Goal: Transaction & Acquisition: Purchase product/service

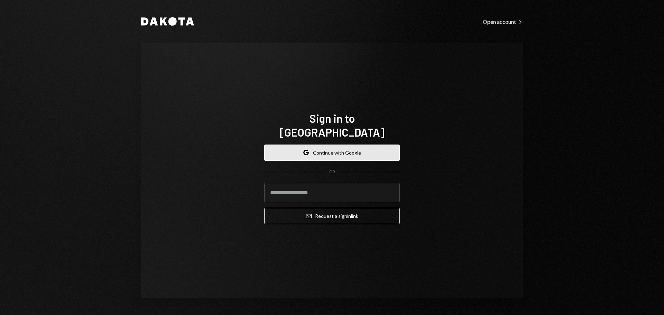
click at [362, 145] on button "Google Continue with Google" at bounding box center [332, 153] width 136 height 16
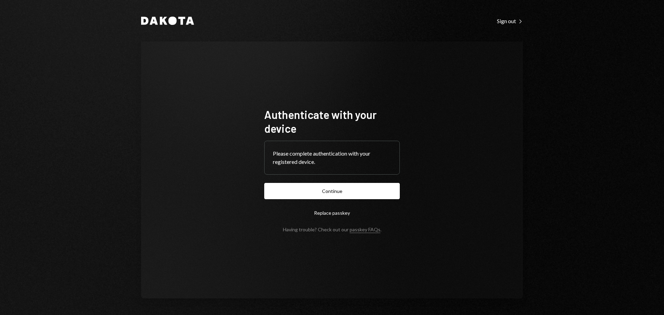
click at [324, 192] on button "Continue" at bounding box center [332, 191] width 136 height 16
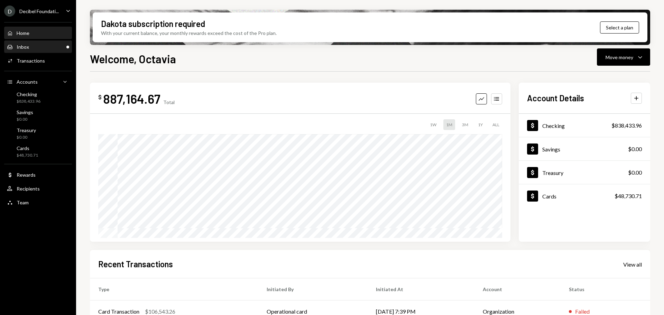
click at [37, 46] on div "Inbox Inbox" at bounding box center [38, 47] width 62 height 6
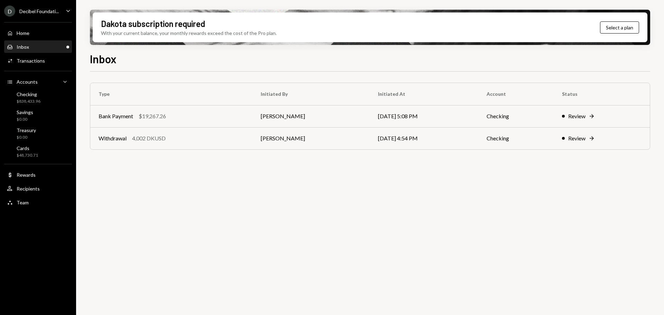
click at [41, 11] on div "Decibel Foundati..." at bounding box center [38, 11] width 39 height 6
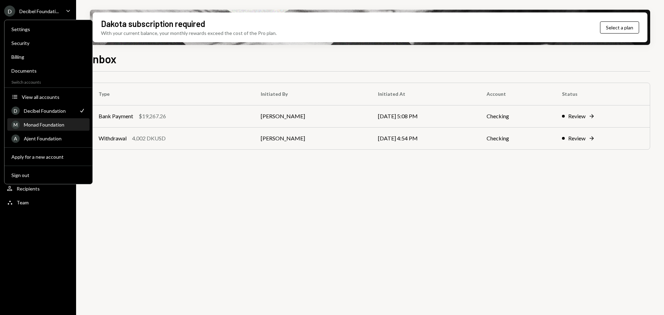
click at [46, 124] on div "Monad Foundation" at bounding box center [55, 125] width 62 height 6
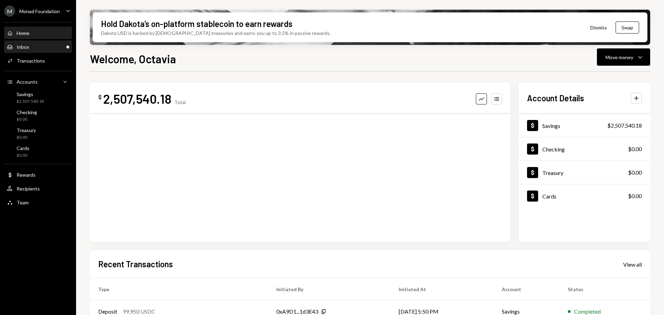
click at [44, 49] on div "Inbox Inbox" at bounding box center [38, 47] width 62 height 6
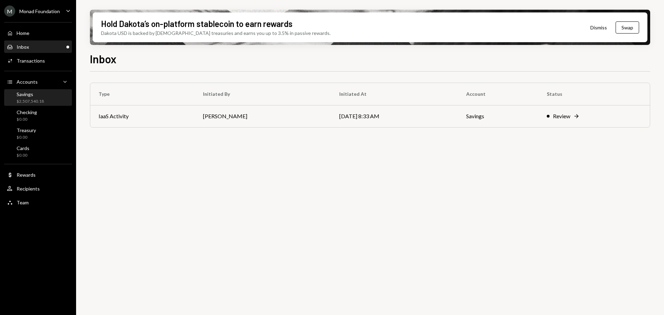
click at [25, 96] on div "Savings" at bounding box center [30, 94] width 27 height 6
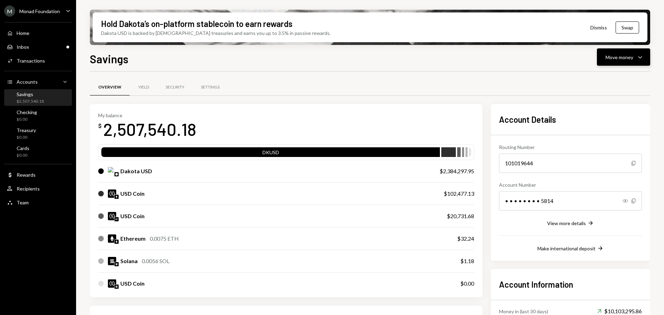
click at [636, 56] on div "Move money Caret Down" at bounding box center [624, 57] width 36 height 8
click at [600, 78] on div "Send" at bounding box center [618, 77] width 51 height 7
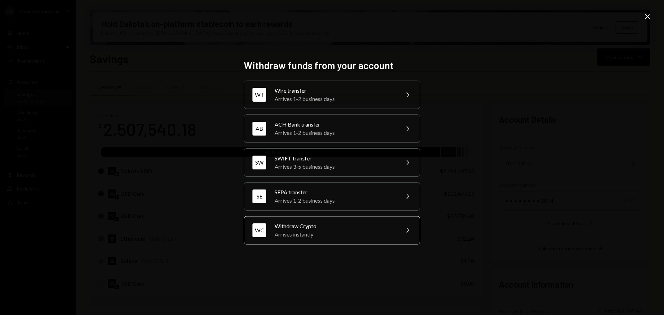
click at [313, 234] on div "Arrives instantly" at bounding box center [335, 234] width 120 height 8
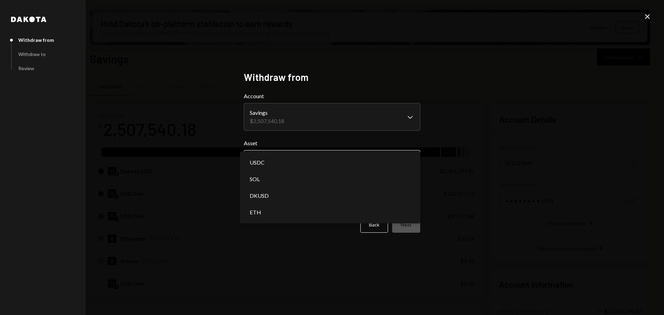
click at [292, 152] on body "M Monad Foundation Caret Down Home Home Inbox Inbox Activities Transactions Acc…" at bounding box center [332, 157] width 664 height 315
select select "****"
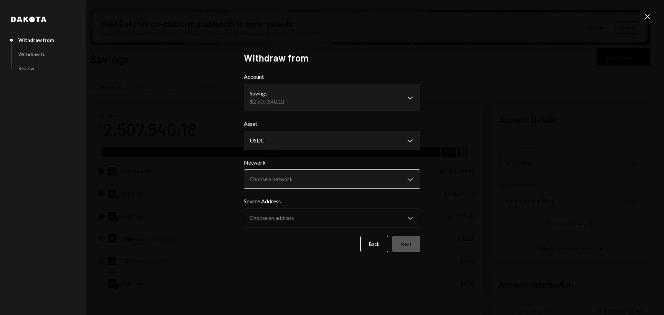
click at [326, 174] on body "M Monad Foundation Caret Down Home Home Inbox Inbox Activities Transactions Acc…" at bounding box center [332, 157] width 664 height 315
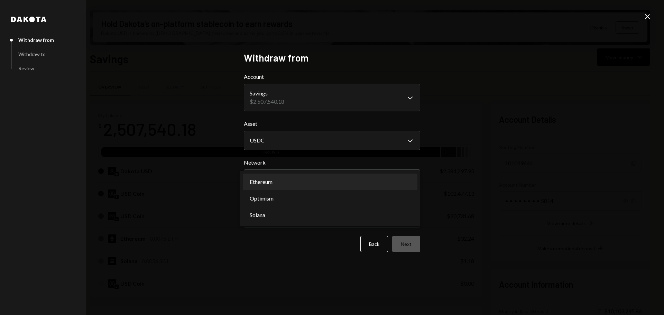
select select "**********"
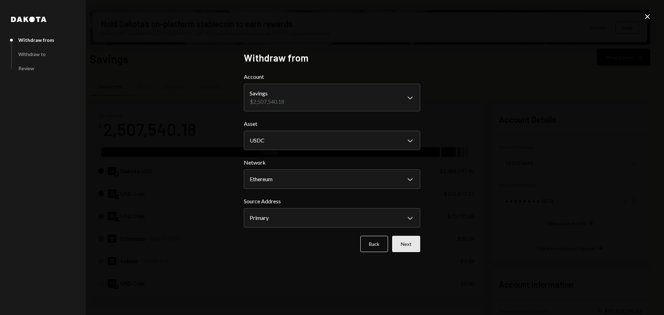
click at [409, 247] on button "Next" at bounding box center [406, 244] width 28 height 16
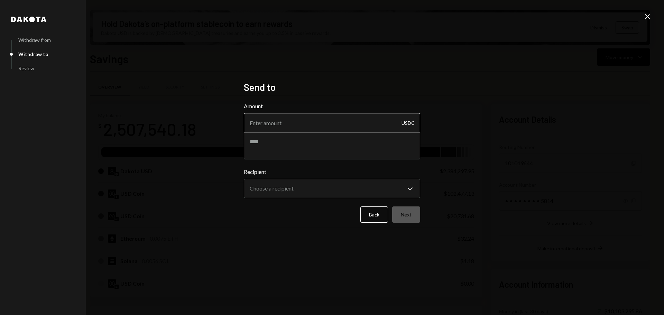
click at [306, 123] on input "Amount" at bounding box center [332, 122] width 176 height 19
type input "10"
click at [273, 142] on textarea at bounding box center [332, 146] width 176 height 28
type textarea "****"
click at [322, 190] on body "M Monad Foundation Caret Down Home Home Inbox Inbox Activities Transactions Acc…" at bounding box center [332, 157] width 664 height 315
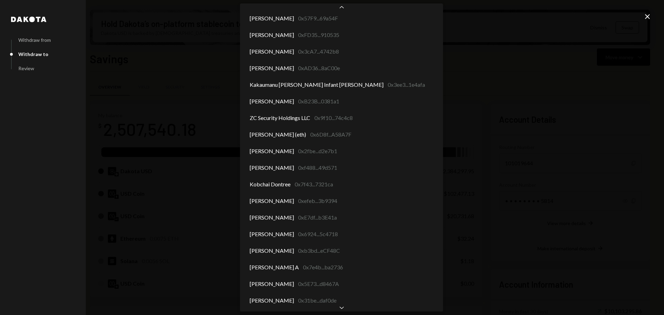
scroll to position [3608, 0]
select select "**********"
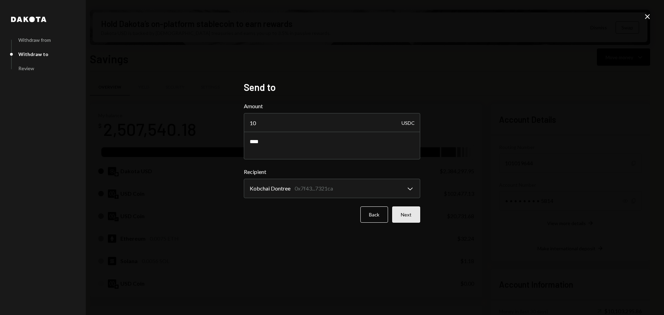
click at [414, 217] on button "Next" at bounding box center [406, 215] width 28 height 16
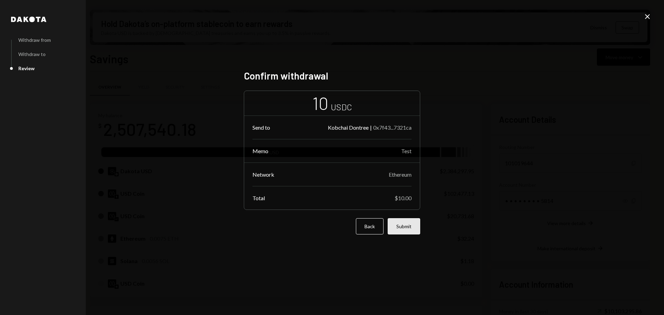
click at [411, 228] on button "Submit" at bounding box center [404, 226] width 33 height 16
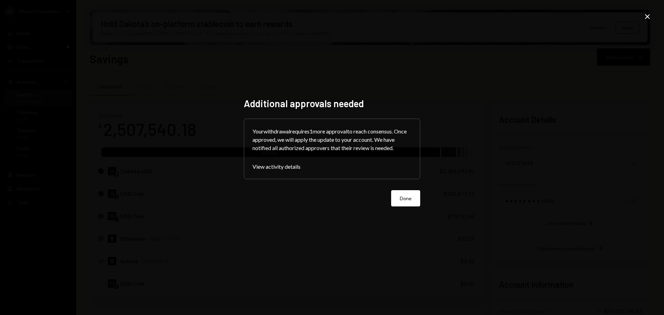
click at [407, 193] on button "Done" at bounding box center [405, 198] width 29 height 16
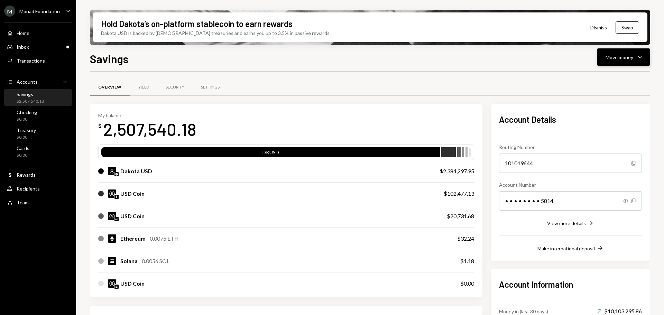
click at [638, 50] on button "Move money Caret Down" at bounding box center [623, 56] width 53 height 17
click at [601, 79] on div "Send" at bounding box center [618, 77] width 51 height 7
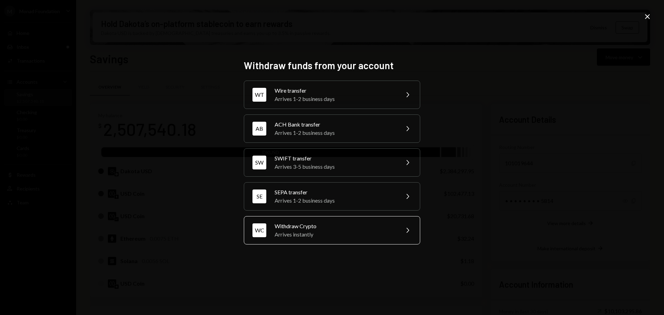
click at [320, 227] on div "Withdraw Crypto" at bounding box center [335, 226] width 120 height 8
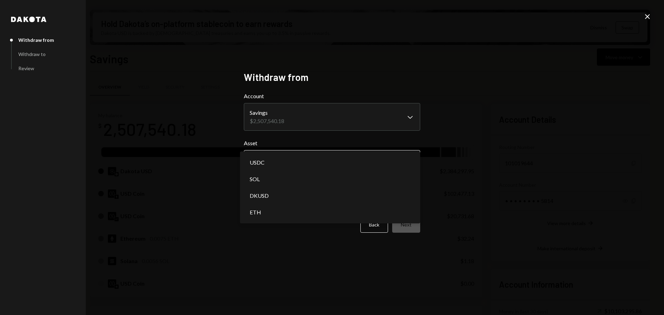
click at [310, 158] on body "M Monad Foundation Caret Down Home Home Inbox Inbox Activities Transactions Acc…" at bounding box center [332, 157] width 664 height 315
select select "****"
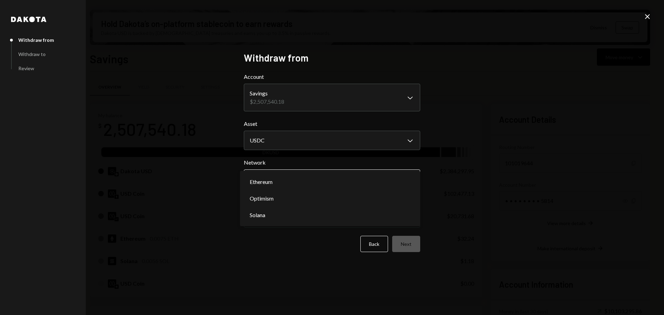
click at [298, 180] on body "M Monad Foundation Caret Down Home Home Inbox Inbox Activities Transactions Acc…" at bounding box center [332, 157] width 664 height 315
select select "**********"
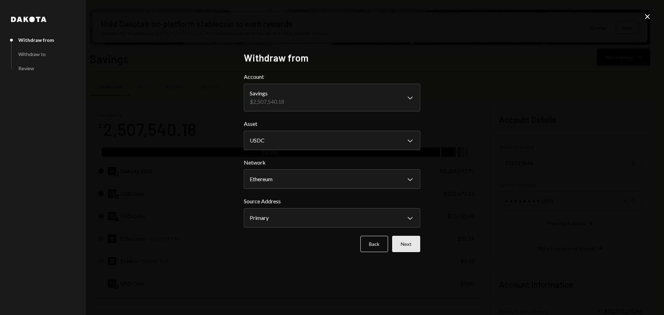
click at [413, 250] on button "Next" at bounding box center [406, 244] width 28 height 16
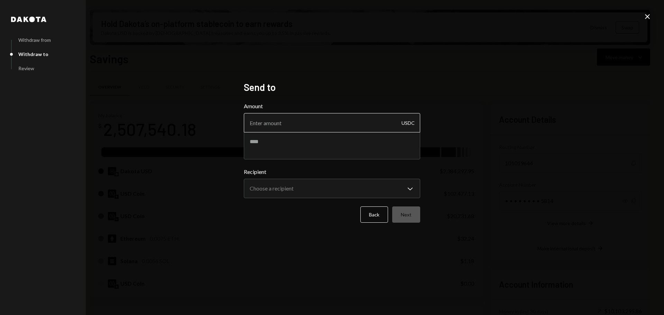
click at [288, 122] on input "Amount" at bounding box center [332, 122] width 176 height 19
type input "10"
click at [289, 139] on textarea at bounding box center [332, 146] width 176 height 28
type textarea "****"
click at [335, 187] on body "M Monad Foundation Caret Down Home Home Inbox Inbox Activities Transactions Acc…" at bounding box center [332, 157] width 664 height 315
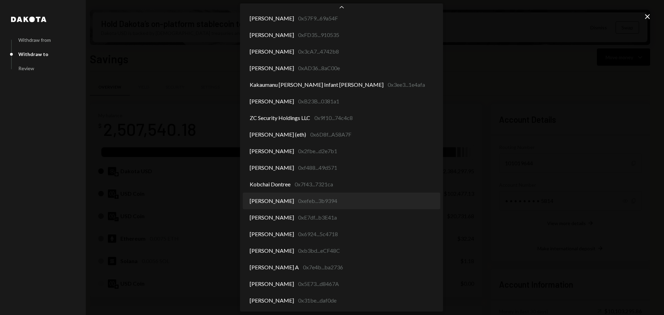
select select "**********"
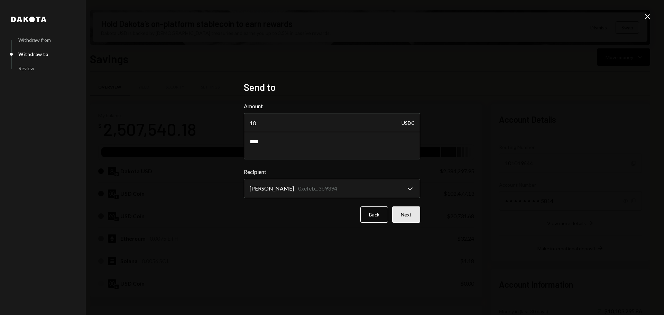
click at [404, 216] on button "Next" at bounding box center [406, 215] width 28 height 16
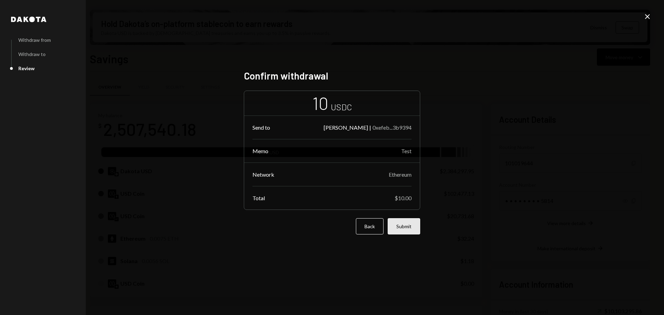
click at [409, 231] on button "Submit" at bounding box center [404, 226] width 33 height 16
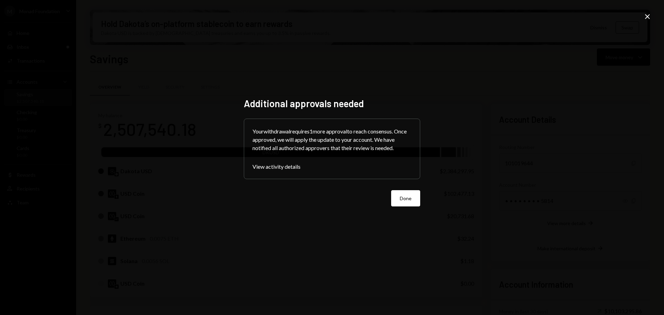
click at [402, 198] on button "Done" at bounding box center [405, 198] width 29 height 16
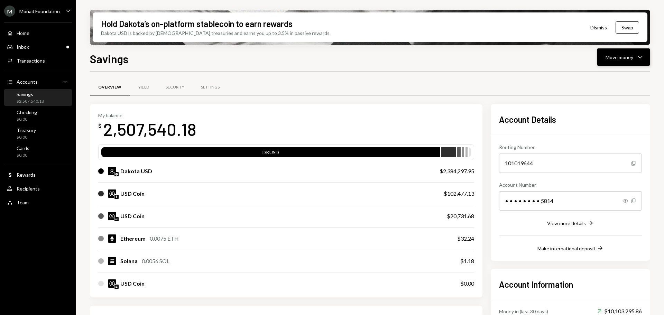
click at [635, 57] on div "Move money Caret Down" at bounding box center [624, 57] width 36 height 8
click at [596, 79] on div "Send" at bounding box center [618, 77] width 51 height 7
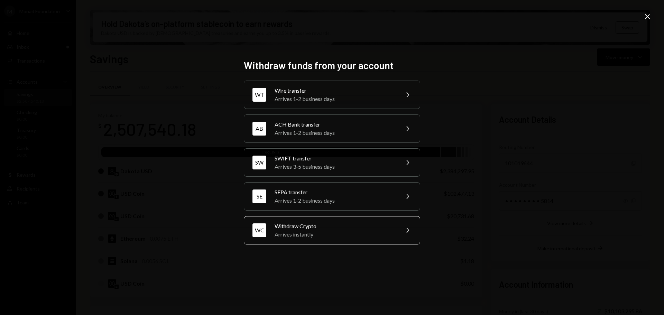
click at [334, 234] on div "Arrives instantly" at bounding box center [335, 234] width 120 height 8
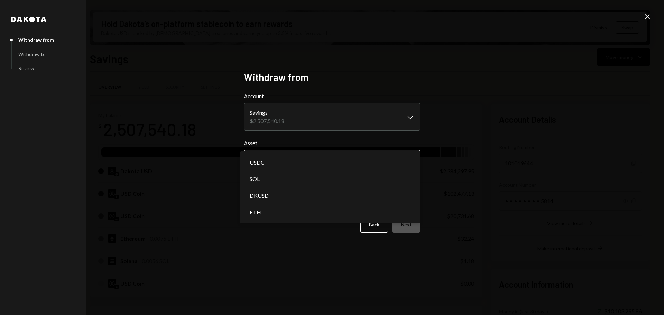
click at [316, 155] on body "M Monad Foundation Caret Down Home Home Inbox Inbox Activities Transactions Acc…" at bounding box center [332, 157] width 664 height 315
select select "****"
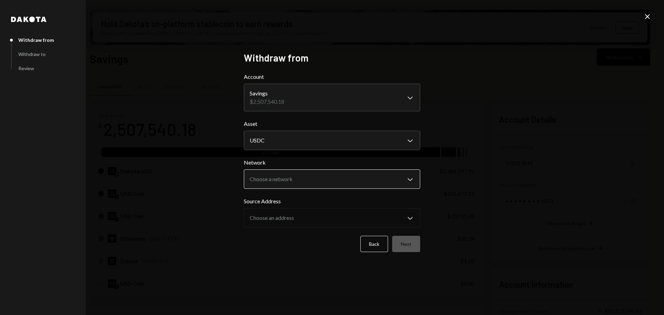
click at [364, 177] on body "M Monad Foundation Caret Down Home Home Inbox Inbox Activities Transactions Acc…" at bounding box center [332, 157] width 664 height 315
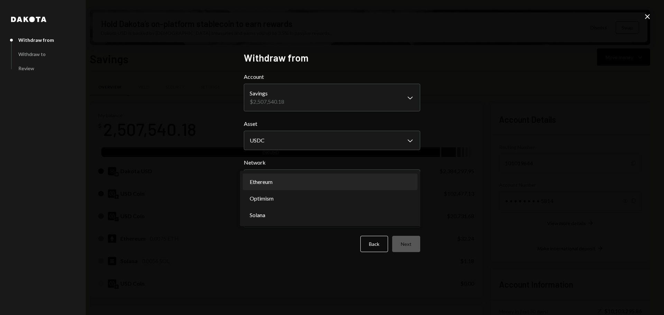
select select "**********"
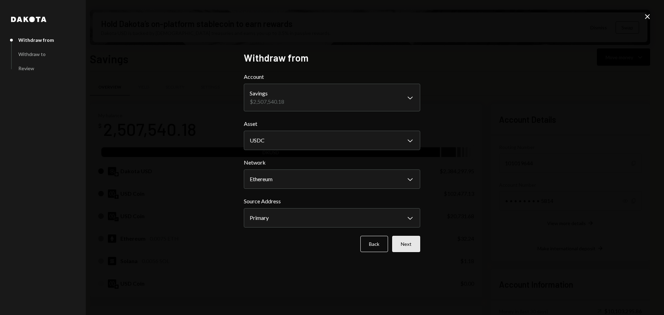
click at [407, 239] on button "Next" at bounding box center [406, 244] width 28 height 16
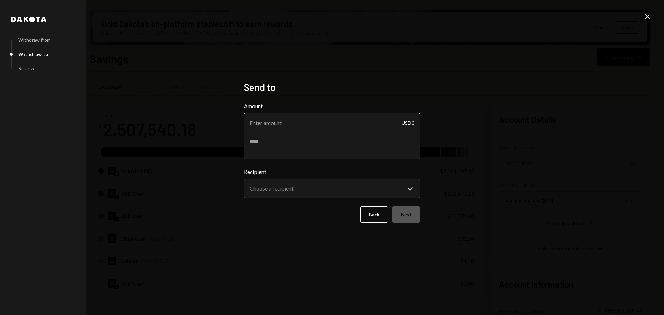
drag, startPoint x: 323, startPoint y: 128, endPoint x: 336, endPoint y: 115, distance: 17.6
click at [324, 127] on input "Amount" at bounding box center [332, 122] width 176 height 19
type input "10"
click at [341, 138] on textarea at bounding box center [332, 146] width 176 height 28
type textarea "****"
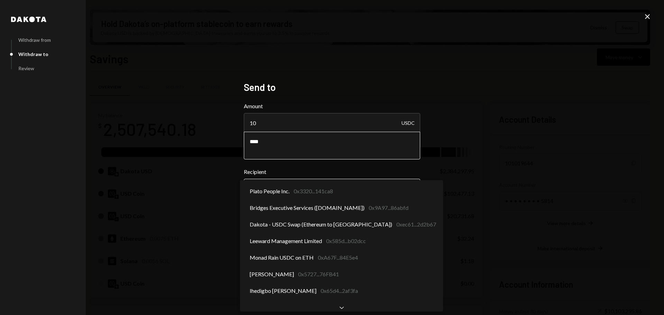
click at [375, 182] on body "M Monad Foundation Caret Down Home Home Inbox Inbox Activities Transactions Acc…" at bounding box center [332, 157] width 664 height 315
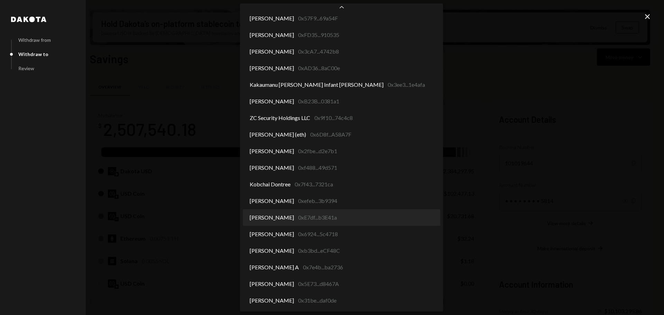
select select "**********"
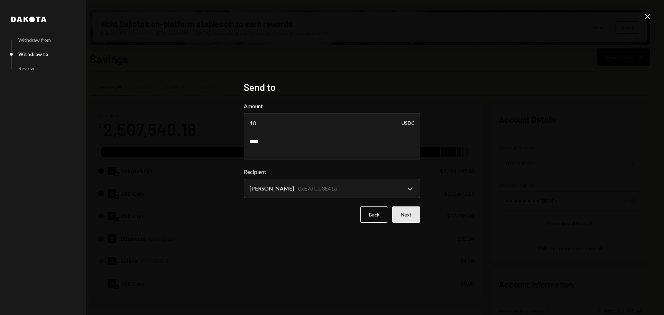
click at [409, 210] on button "Next" at bounding box center [406, 215] width 28 height 16
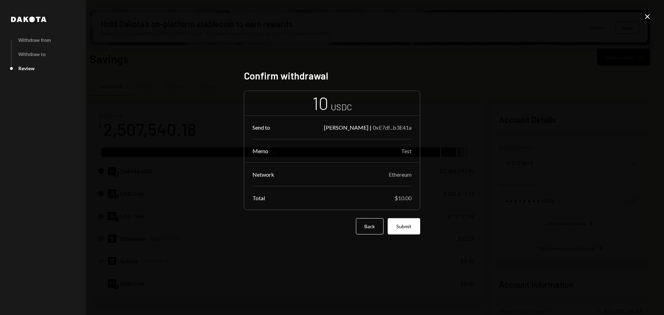
click at [410, 226] on button "Submit" at bounding box center [404, 226] width 33 height 16
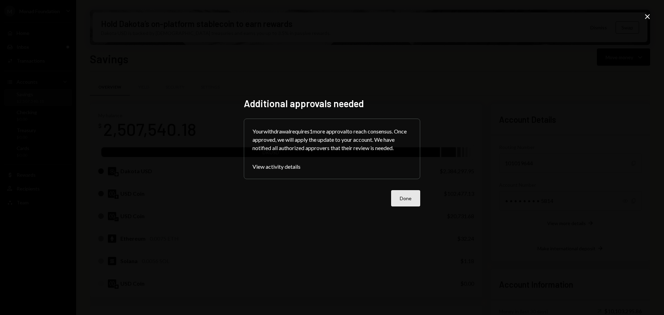
click at [407, 198] on button "Done" at bounding box center [405, 198] width 29 height 16
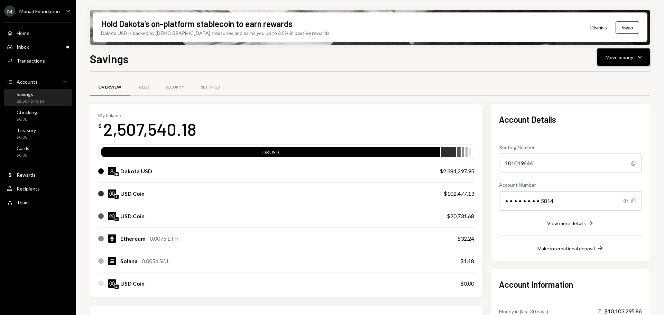
click at [632, 51] on button "Move money Caret Down" at bounding box center [623, 56] width 53 height 17
click at [599, 77] on div "Send" at bounding box center [618, 77] width 51 height 7
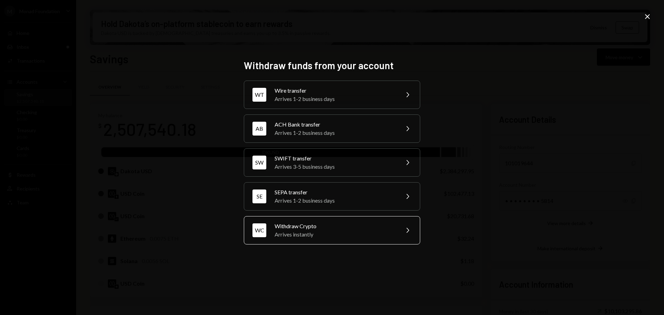
click at [345, 230] on div "Arrives instantly" at bounding box center [335, 234] width 120 height 8
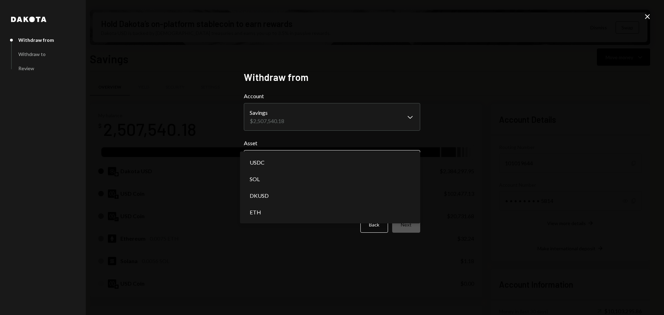
click at [308, 159] on body "M Monad Foundation Caret Down Home Home Inbox Inbox Activities Transactions Acc…" at bounding box center [332, 157] width 664 height 315
select select "****"
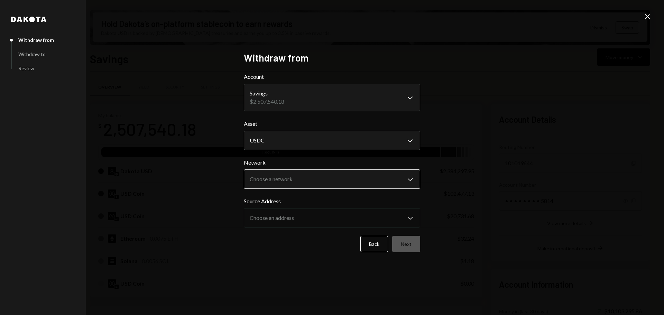
click at [311, 179] on body "M Monad Foundation Caret Down Home Home Inbox Inbox Activities Transactions Acc…" at bounding box center [332, 157] width 664 height 315
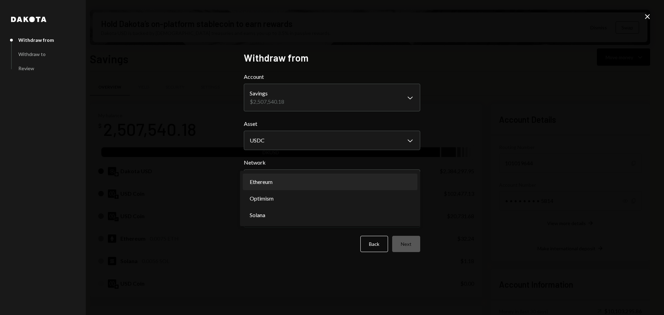
select select "**********"
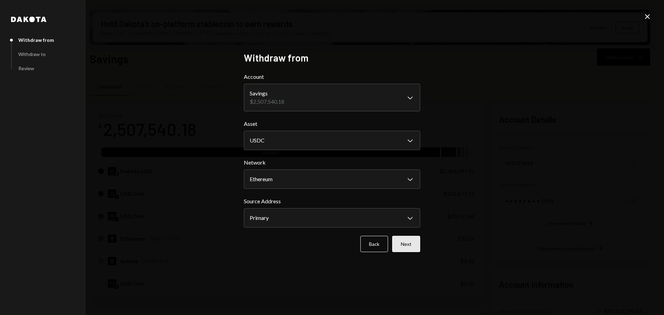
click at [409, 241] on button "Next" at bounding box center [406, 244] width 28 height 16
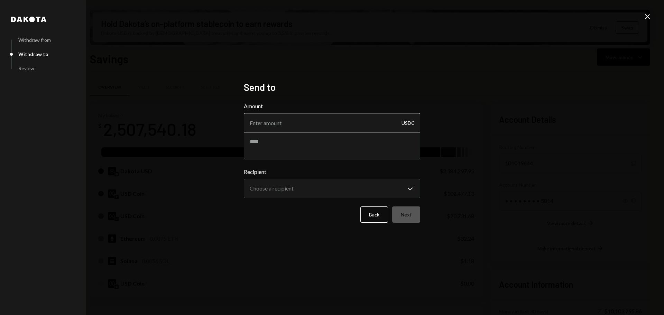
click at [321, 124] on input "Amount" at bounding box center [332, 122] width 176 height 19
type input "10"
click at [325, 140] on textarea at bounding box center [332, 146] width 176 height 28
type textarea "****"
click at [307, 198] on body "M Monad Foundation Caret Down Home Home Inbox Inbox Activities Transactions Acc…" at bounding box center [332, 157] width 664 height 315
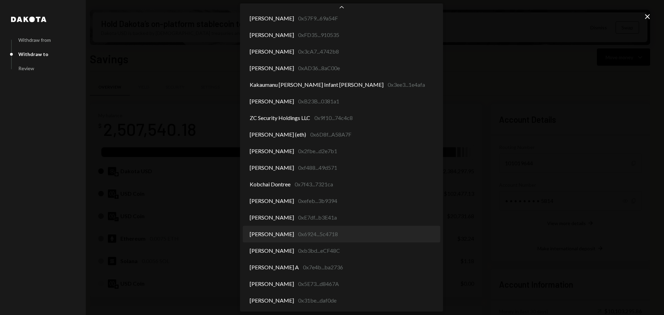
select select "**********"
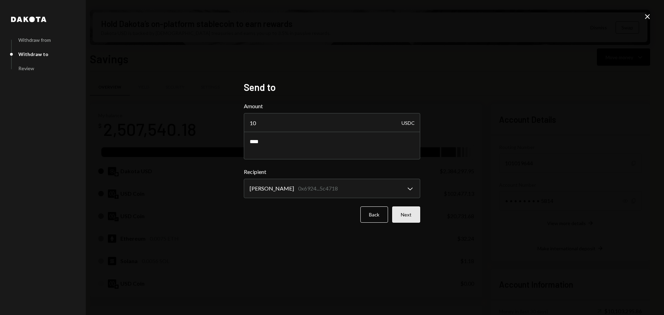
click at [405, 218] on button "Next" at bounding box center [406, 215] width 28 height 16
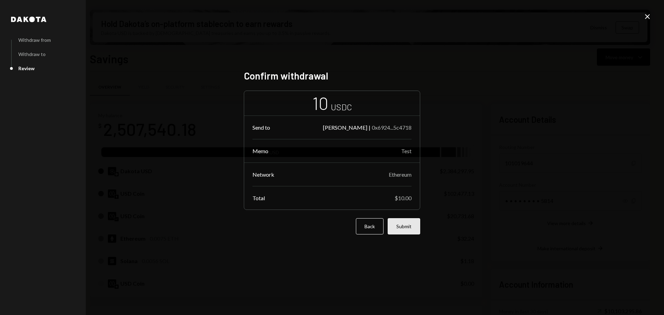
click at [416, 221] on button "Submit" at bounding box center [404, 226] width 33 height 16
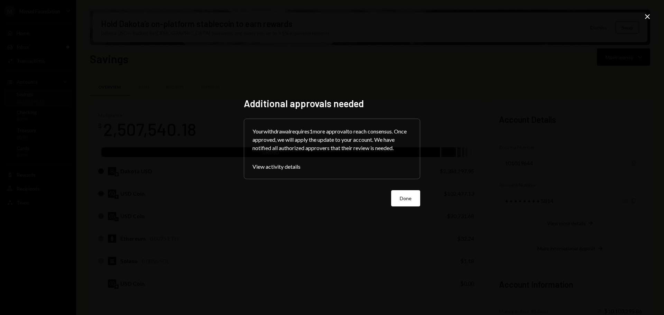
click at [409, 193] on button "Done" at bounding box center [405, 198] width 29 height 16
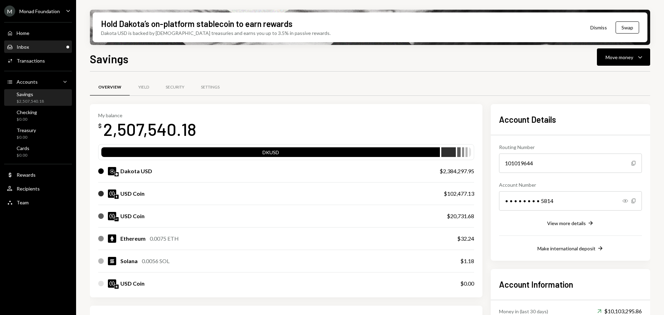
click at [22, 45] on div "Inbox" at bounding box center [23, 47] width 12 height 6
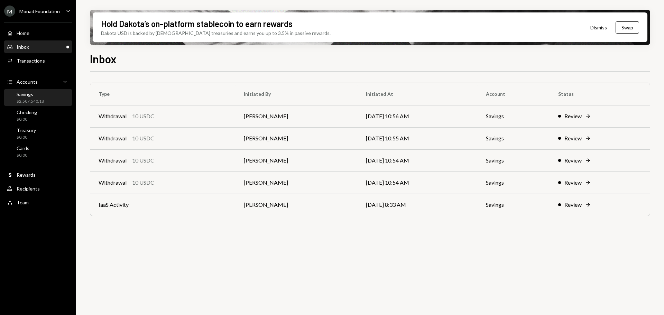
click at [39, 98] on div "Savings $2,507,540.18" at bounding box center [30, 97] width 27 height 13
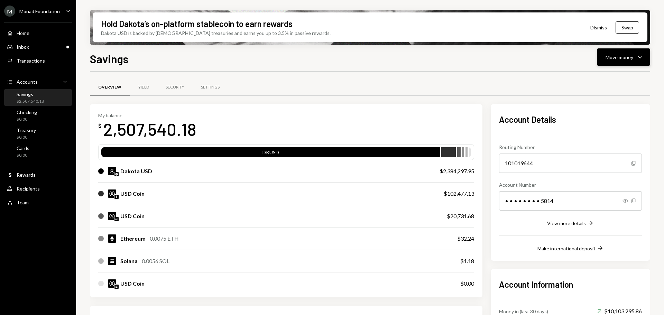
click at [640, 57] on icon "Caret Down" at bounding box center [640, 57] width 8 height 8
click at [599, 79] on div "Send" at bounding box center [618, 77] width 51 height 7
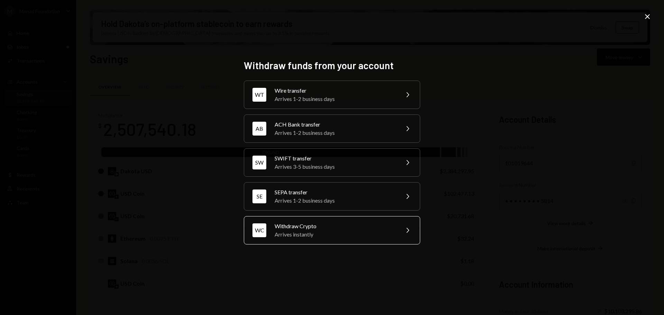
click at [349, 225] on div "Withdraw Crypto" at bounding box center [335, 226] width 120 height 8
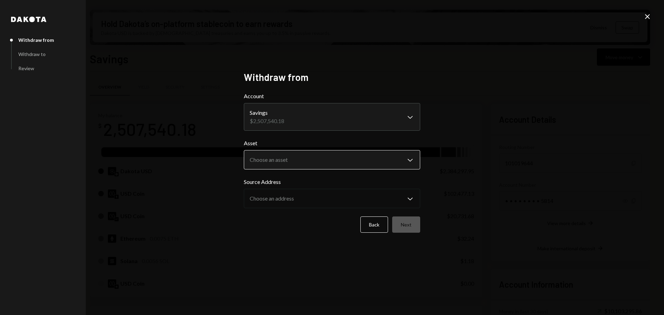
click at [304, 163] on body "M Monad Foundation Caret Down Home Home Inbox Inbox Activities Transactions Acc…" at bounding box center [332, 157] width 664 height 315
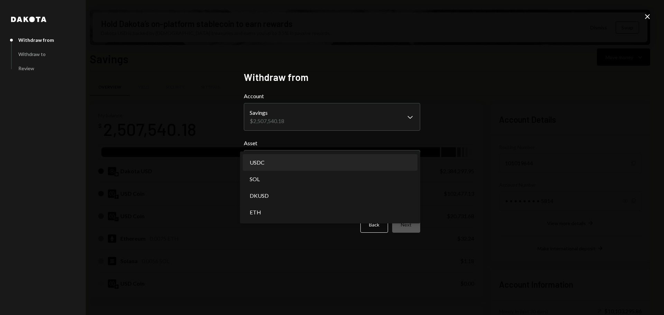
select select "****"
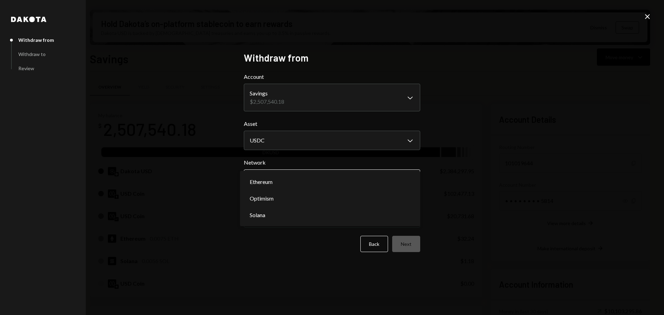
click at [326, 180] on body "M Monad Foundation Caret Down Home Home Inbox Inbox Activities Transactions Acc…" at bounding box center [332, 157] width 664 height 315
select select "**********"
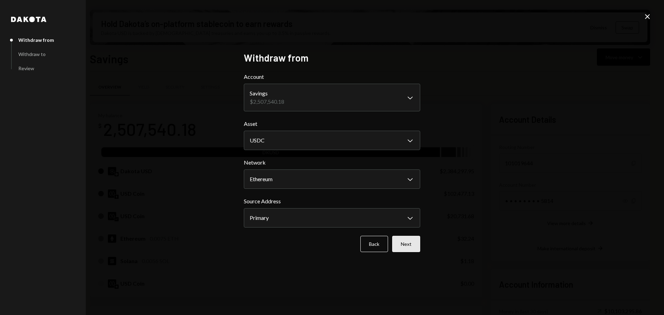
click at [404, 248] on button "Next" at bounding box center [406, 244] width 28 height 16
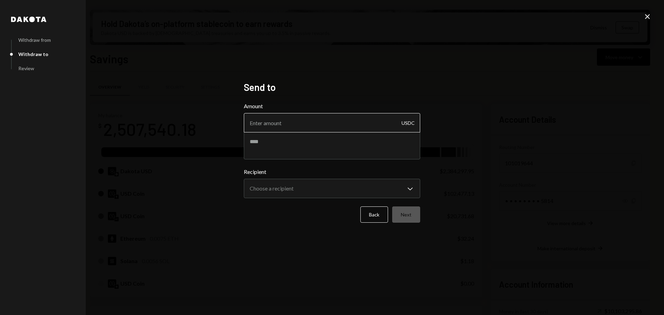
click at [338, 121] on input "Amount" at bounding box center [332, 122] width 176 height 19
type input "10"
click at [301, 139] on textarea at bounding box center [332, 146] width 176 height 28
type textarea "****"
click at [290, 190] on body "M Monad Foundation Caret Down Home Home Inbox Inbox Activities Transactions Acc…" at bounding box center [332, 157] width 664 height 315
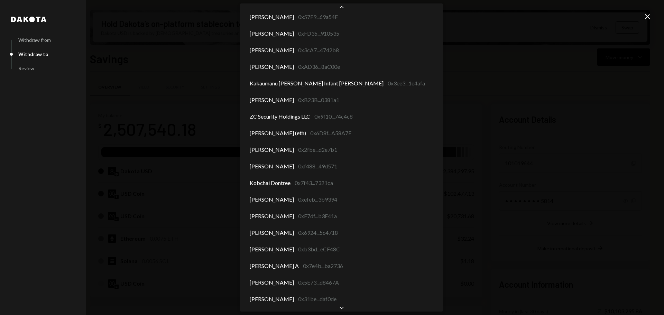
scroll to position [3608, 0]
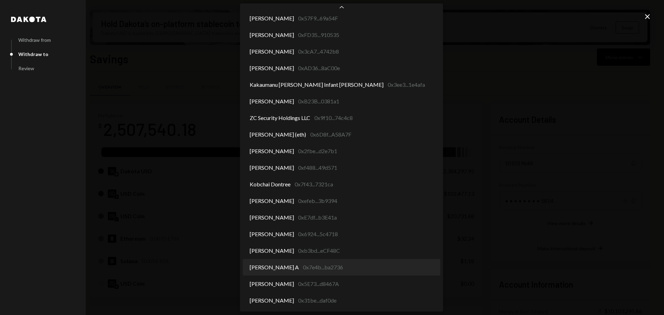
select select "**********"
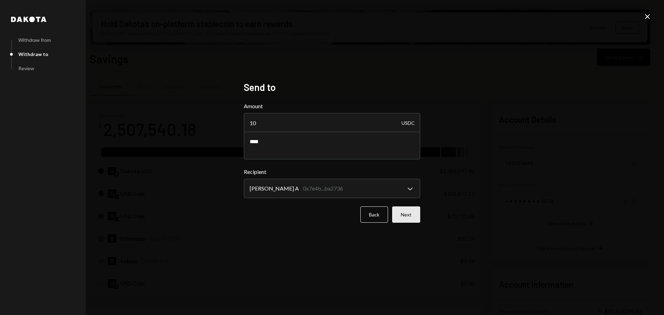
click at [404, 212] on button "Next" at bounding box center [406, 215] width 28 height 16
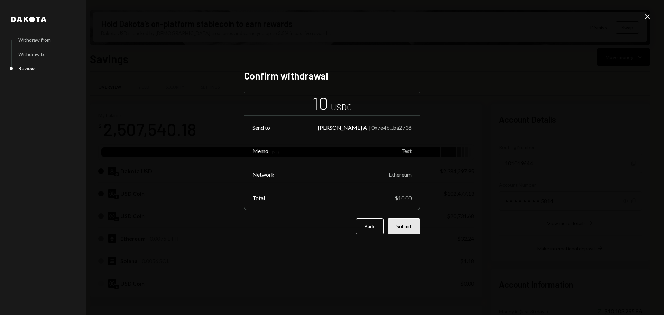
click at [408, 227] on button "Submit" at bounding box center [404, 226] width 33 height 16
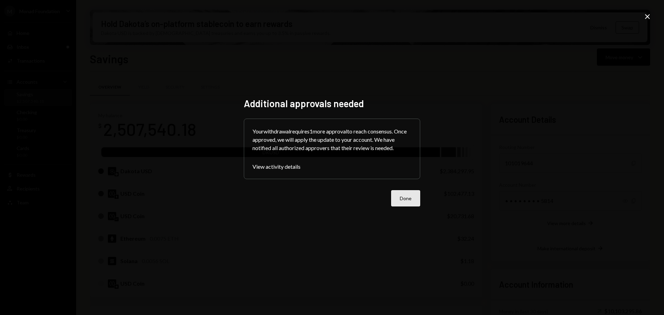
click at [413, 199] on button "Done" at bounding box center [405, 198] width 29 height 16
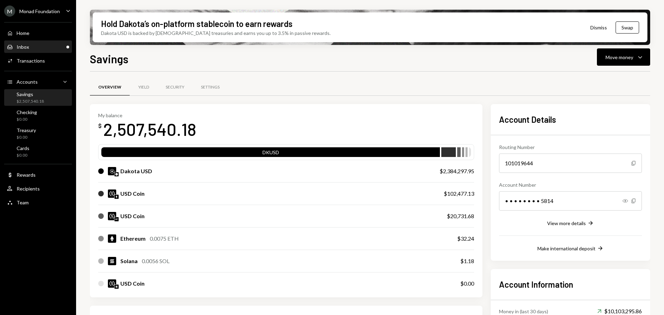
click at [46, 46] on div "Inbox Inbox" at bounding box center [38, 47] width 62 height 6
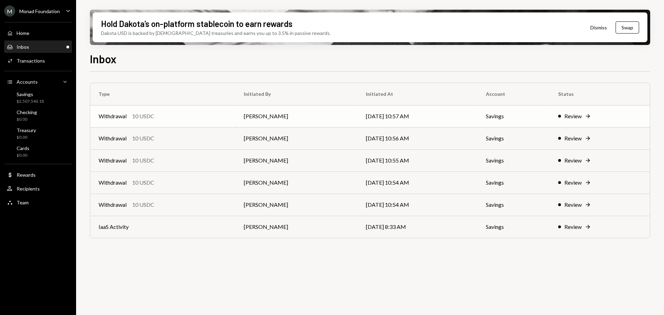
click at [235, 119] on td "Withdrawal 10 USDC" at bounding box center [162, 116] width 145 height 22
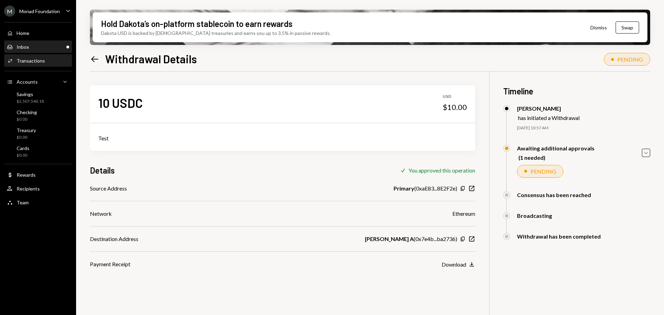
click at [34, 46] on div "Inbox Inbox" at bounding box center [38, 47] width 62 height 6
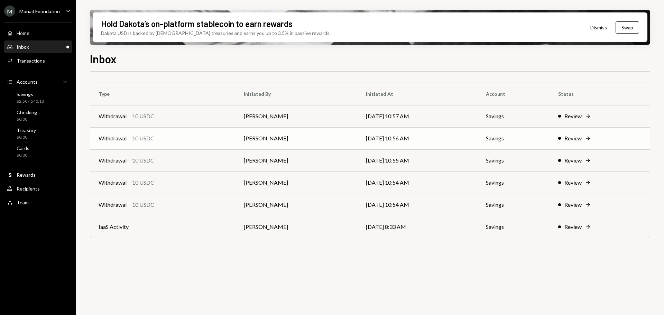
click at [244, 139] on td "[PERSON_NAME]" at bounding box center [297, 138] width 122 height 22
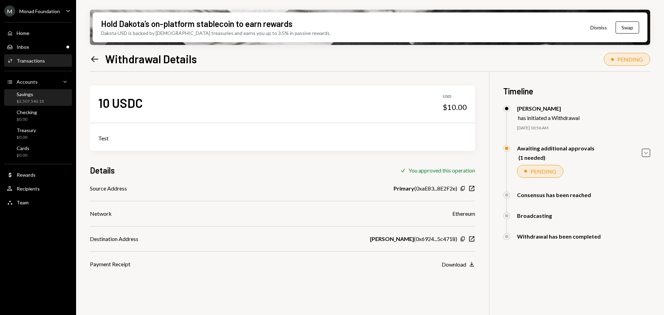
click at [29, 93] on div "Savings" at bounding box center [30, 94] width 27 height 6
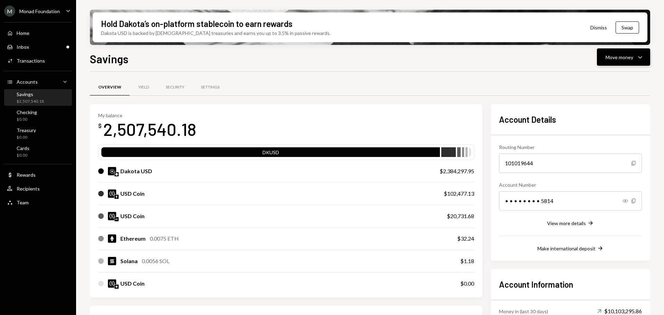
click at [630, 58] on div "Move money" at bounding box center [620, 57] width 28 height 7
click at [608, 79] on div "Send" at bounding box center [618, 77] width 51 height 7
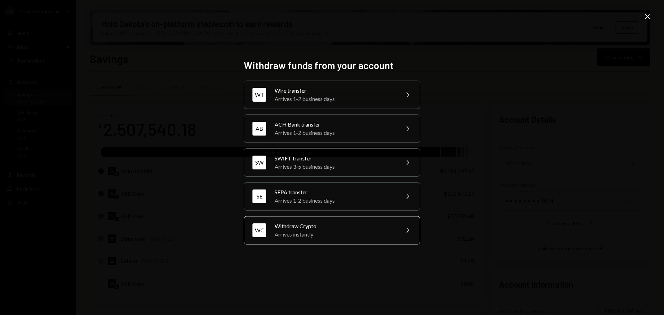
click at [328, 220] on div "WC Withdraw Crypto Arrives instantly Chevron Right" at bounding box center [332, 230] width 176 height 28
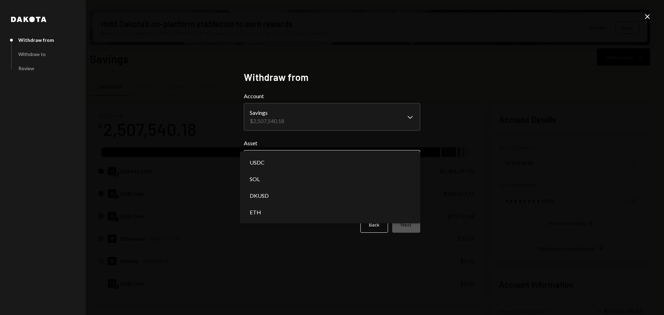
click at [299, 158] on body "M Monad Foundation Caret Down Home Home Inbox Inbox Activities Transactions Acc…" at bounding box center [332, 157] width 664 height 315
select select "****"
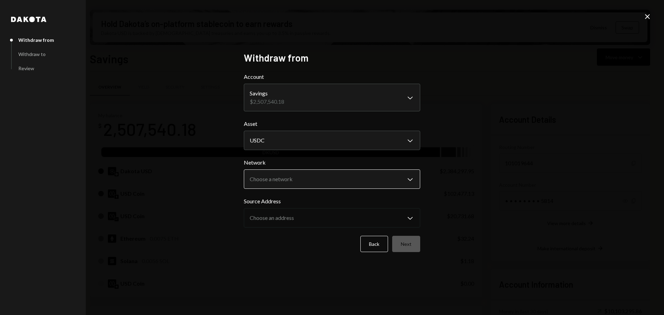
click at [291, 175] on body "M Monad Foundation Caret Down Home Home Inbox Inbox Activities Transactions Acc…" at bounding box center [332, 157] width 664 height 315
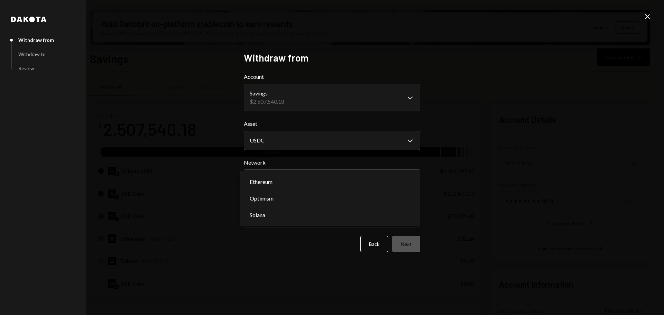
select select "**********"
drag, startPoint x: 283, startPoint y: 182, endPoint x: 320, endPoint y: 195, distance: 39.6
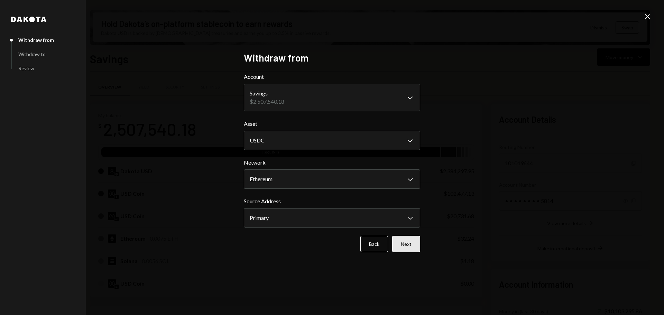
click at [410, 241] on button "Next" at bounding box center [406, 244] width 28 height 16
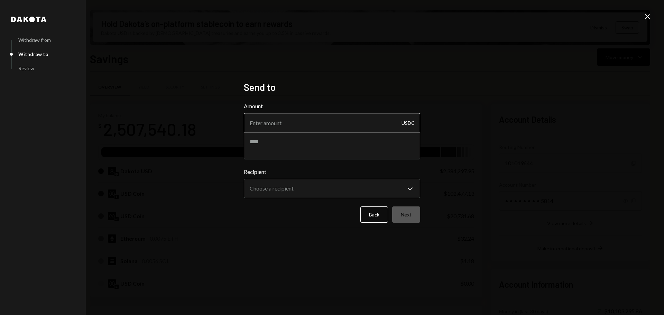
click at [331, 115] on input "Amount" at bounding box center [332, 122] width 176 height 19
type input "10"
click at [329, 148] on textarea at bounding box center [332, 146] width 176 height 28
type textarea "****"
click at [333, 195] on body "M Monad Foundation Caret Down Home Home Inbox Inbox Activities Transactions Acc…" at bounding box center [332, 157] width 664 height 315
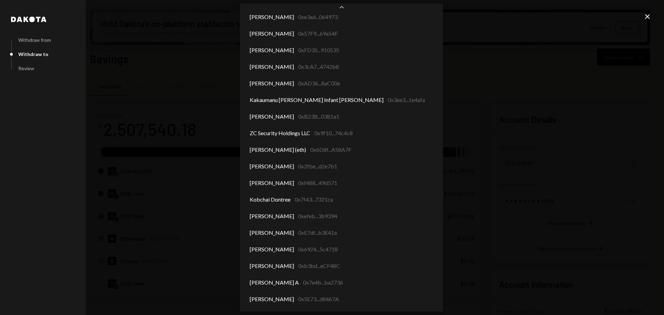
scroll to position [3608, 0]
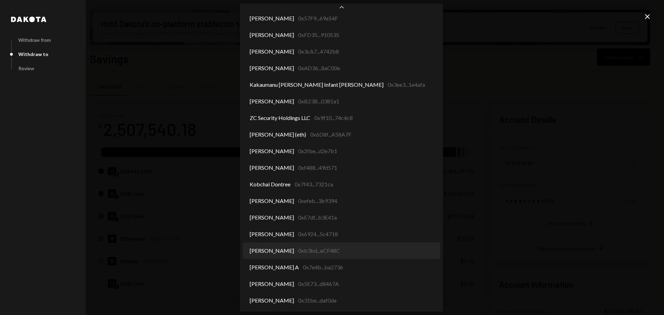
select select "**********"
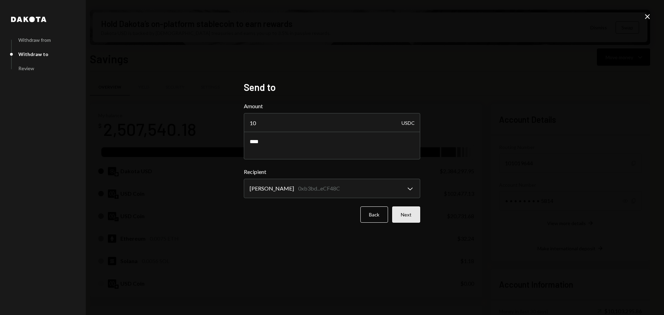
click at [405, 216] on button "Next" at bounding box center [406, 215] width 28 height 16
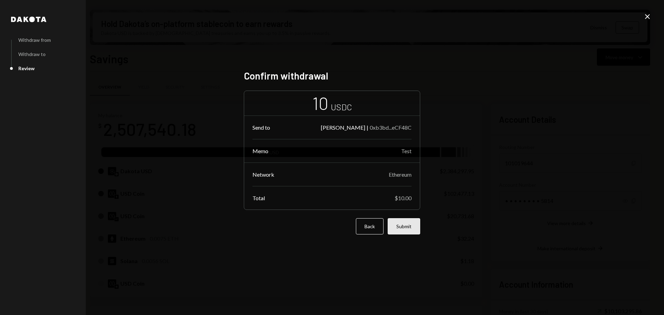
click at [400, 227] on button "Submit" at bounding box center [404, 226] width 33 height 16
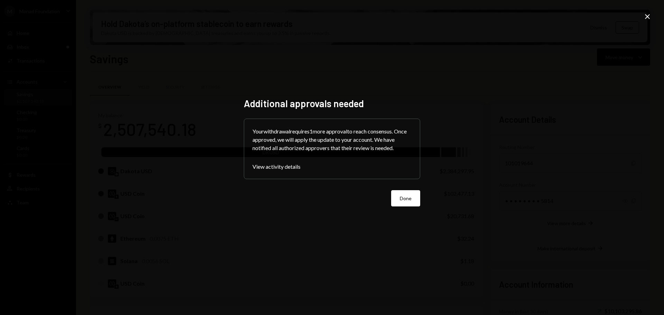
drag, startPoint x: 401, startPoint y: 194, endPoint x: 514, endPoint y: 145, distance: 123.5
click at [401, 194] on button "Done" at bounding box center [405, 198] width 29 height 16
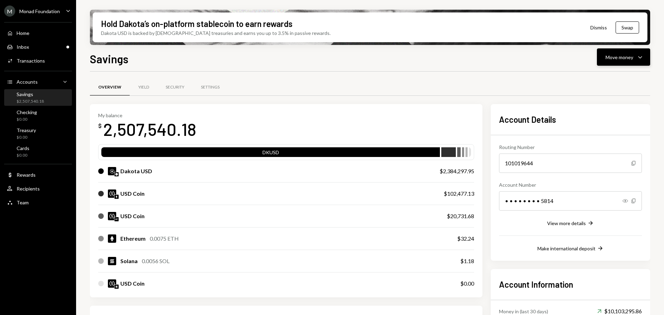
click at [630, 62] on button "Move money Caret Down" at bounding box center [623, 56] width 53 height 17
click at [601, 76] on div "Send" at bounding box center [618, 77] width 51 height 7
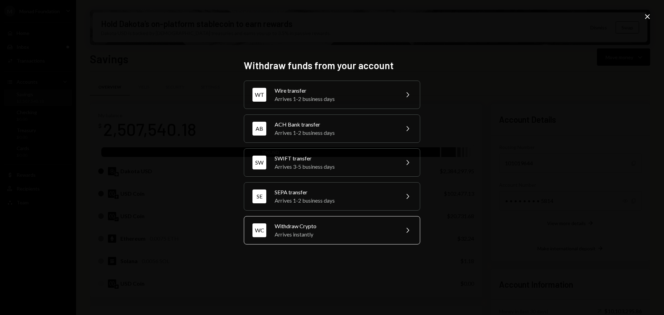
click at [307, 230] on div "Arrives instantly" at bounding box center [335, 234] width 120 height 8
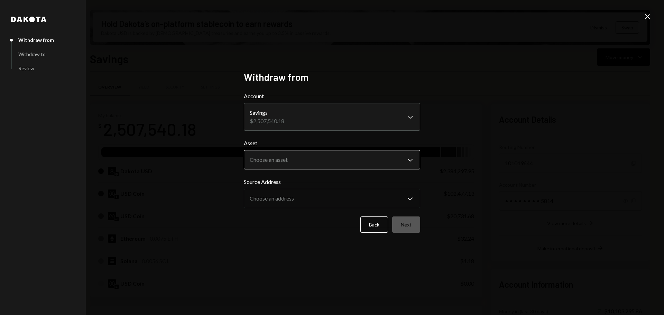
click at [303, 157] on body "M Monad Foundation Caret Down Home Home Inbox Inbox Activities Transactions Acc…" at bounding box center [332, 157] width 664 height 315
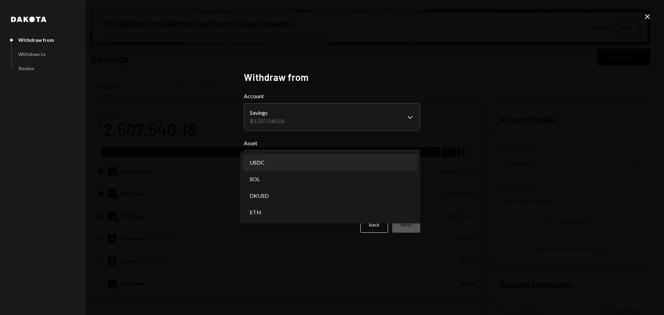
select select "****"
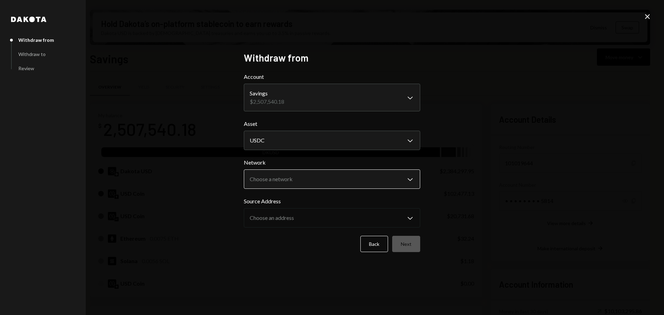
click at [279, 177] on body "M Monad Foundation Caret Down Home Home Inbox Inbox Activities Transactions Acc…" at bounding box center [332, 157] width 664 height 315
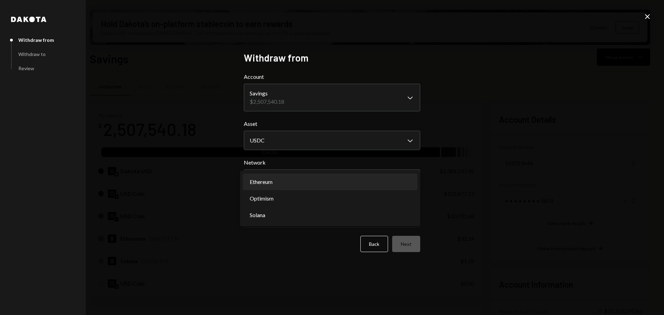
select select "**********"
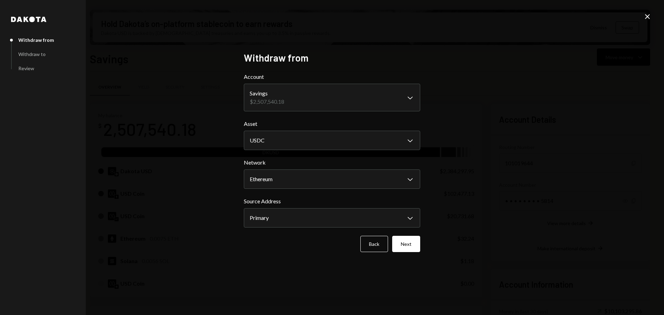
click at [407, 241] on button "Next" at bounding box center [406, 244] width 28 height 16
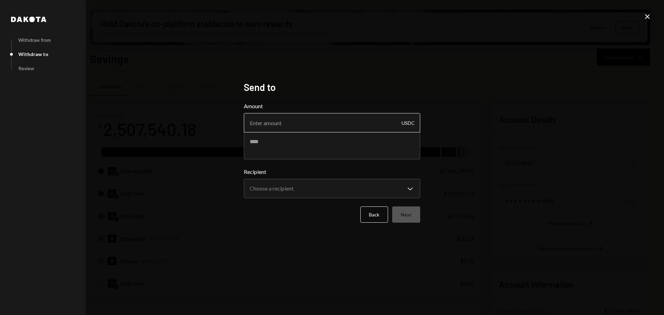
click at [300, 123] on input "Amount" at bounding box center [332, 122] width 176 height 19
type input "10"
click at [318, 147] on textarea at bounding box center [332, 146] width 176 height 28
type textarea "****"
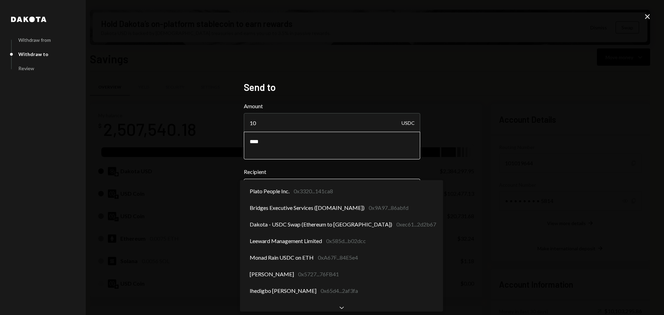
click at [310, 184] on body "M Monad Foundation Caret Down Home Home Inbox Inbox Activities Transactions Acc…" at bounding box center [332, 157] width 664 height 315
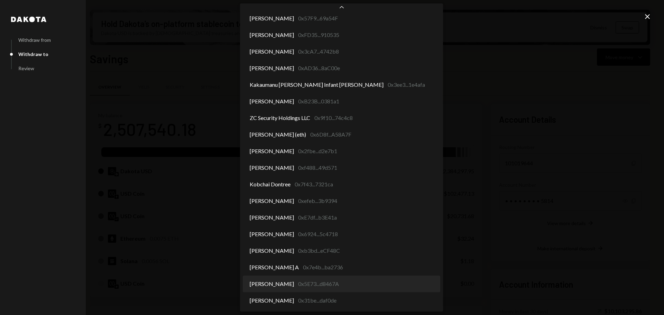
select select "**********"
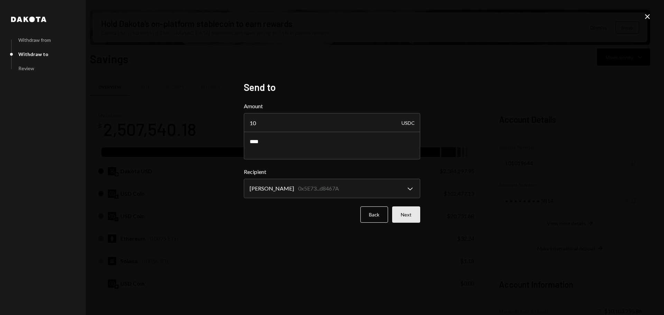
click at [405, 219] on button "Next" at bounding box center [406, 215] width 28 height 16
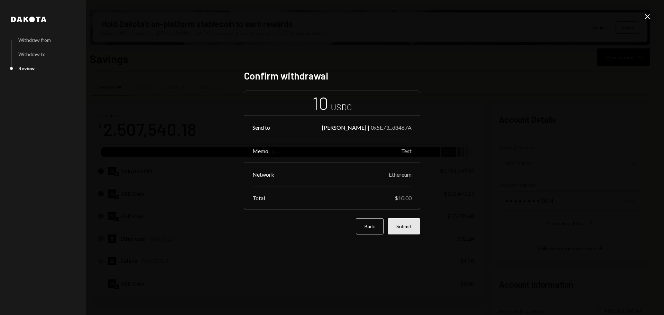
click at [411, 231] on button "Submit" at bounding box center [404, 226] width 33 height 16
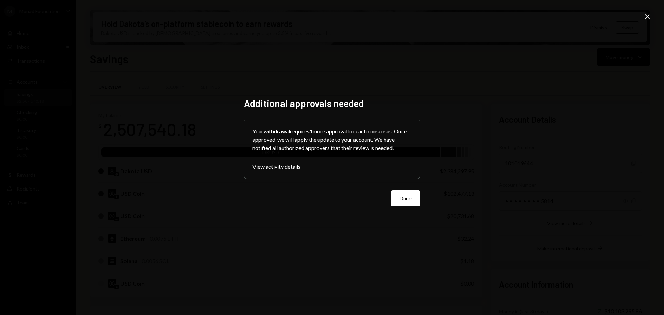
drag, startPoint x: 407, startPoint y: 198, endPoint x: 417, endPoint y: 193, distance: 12.1
click at [406, 198] on button "Done" at bounding box center [405, 198] width 29 height 16
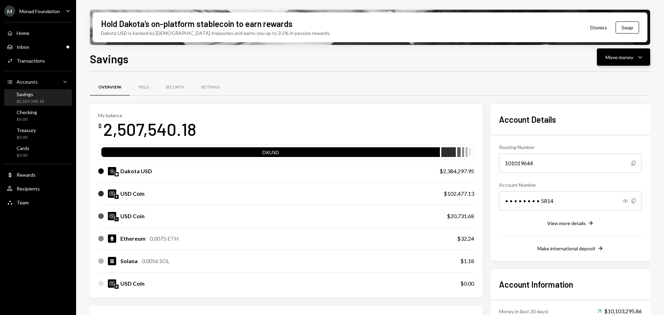
click at [621, 58] on div "Move money" at bounding box center [620, 57] width 28 height 7
click at [599, 78] on div "Send" at bounding box center [618, 77] width 51 height 7
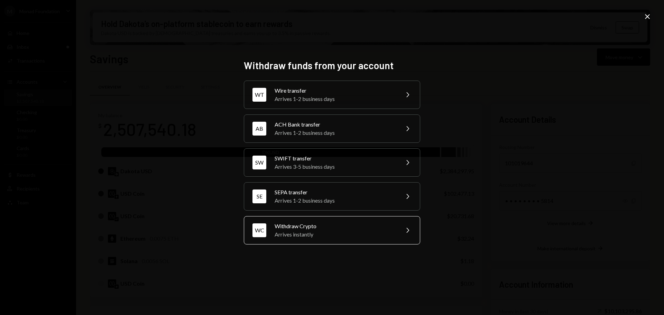
click at [317, 229] on div "Withdraw Crypto" at bounding box center [335, 226] width 120 height 8
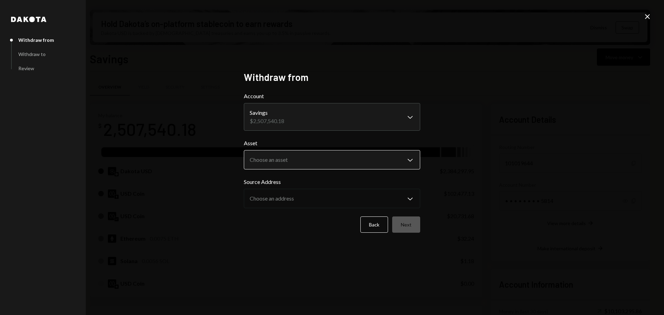
click at [301, 157] on body "M Monad Foundation Caret Down Home Home Inbox Inbox Activities Transactions Acc…" at bounding box center [332, 157] width 664 height 315
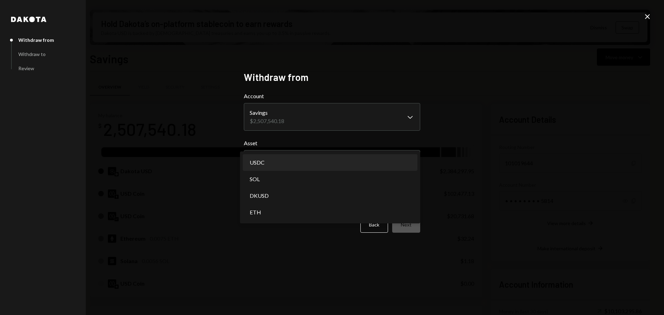
select select "****"
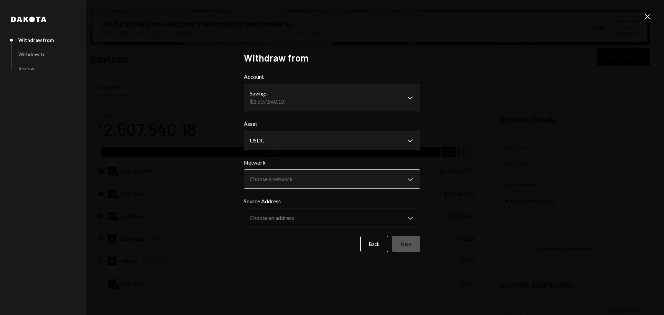
click at [281, 178] on body "M Monad Foundation Caret Down Home Home Inbox Inbox Activities Transactions Acc…" at bounding box center [332, 157] width 664 height 315
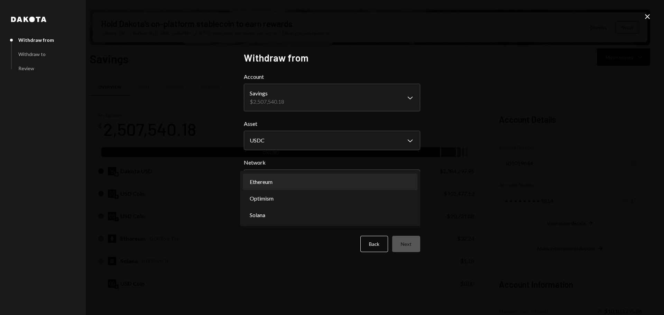
select select "**********"
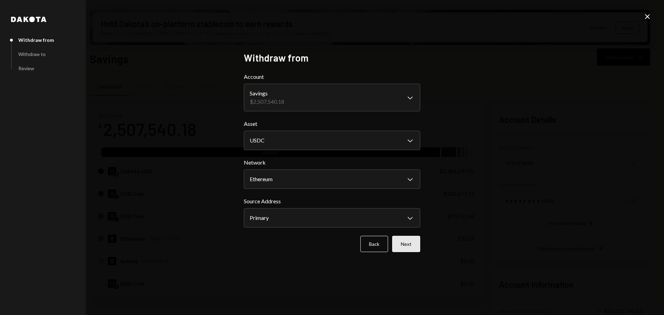
click at [408, 248] on button "Next" at bounding box center [406, 244] width 28 height 16
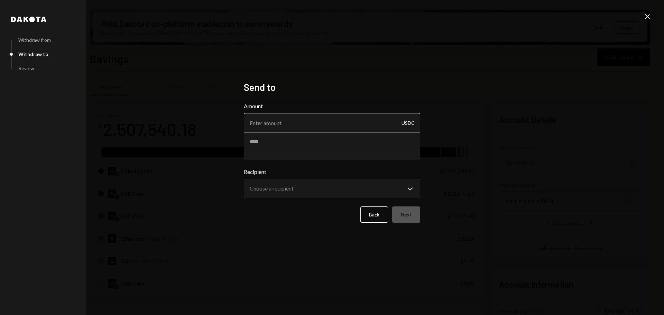
click at [313, 120] on input "Amount" at bounding box center [332, 122] width 176 height 19
type input "10"
click at [297, 150] on textarea at bounding box center [332, 146] width 176 height 28
type textarea "****"
click at [294, 190] on body "M Monad Foundation Caret Down Home Home Inbox Inbox Activities Transactions Acc…" at bounding box center [332, 157] width 664 height 315
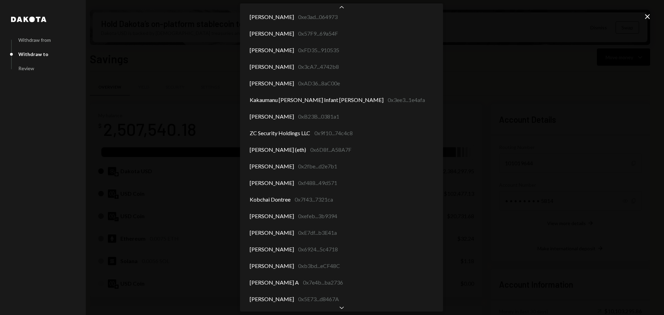
scroll to position [3608, 0]
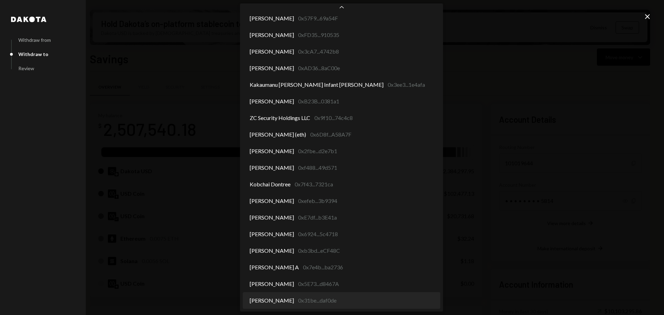
select select "**********"
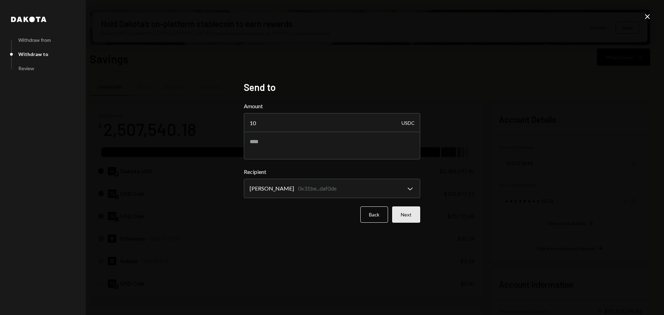
click at [413, 213] on button "Next" at bounding box center [406, 215] width 28 height 16
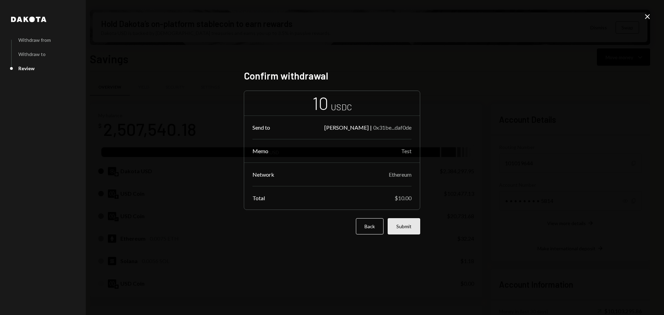
click at [413, 223] on button "Submit" at bounding box center [404, 226] width 33 height 16
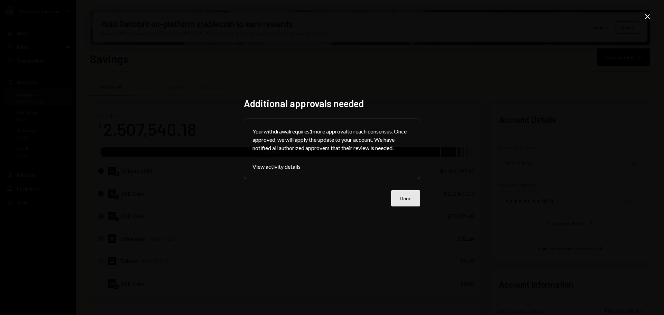
drag, startPoint x: 405, startPoint y: 197, endPoint x: 379, endPoint y: 191, distance: 26.9
click at [405, 197] on button "Done" at bounding box center [405, 198] width 29 height 16
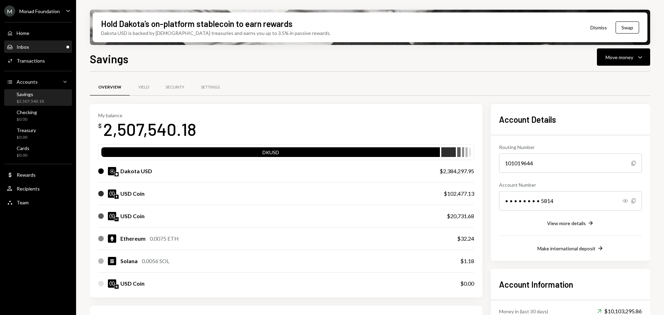
click at [34, 49] on div "Inbox Inbox" at bounding box center [38, 47] width 62 height 6
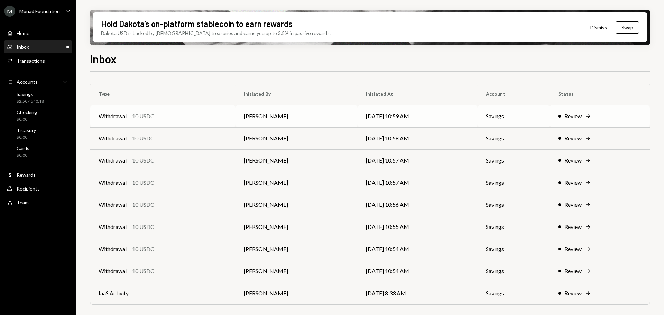
click at [171, 116] on div "Withdrawal 10 USDC" at bounding box center [163, 116] width 129 height 8
